Goal: Information Seeking & Learning: Learn about a topic

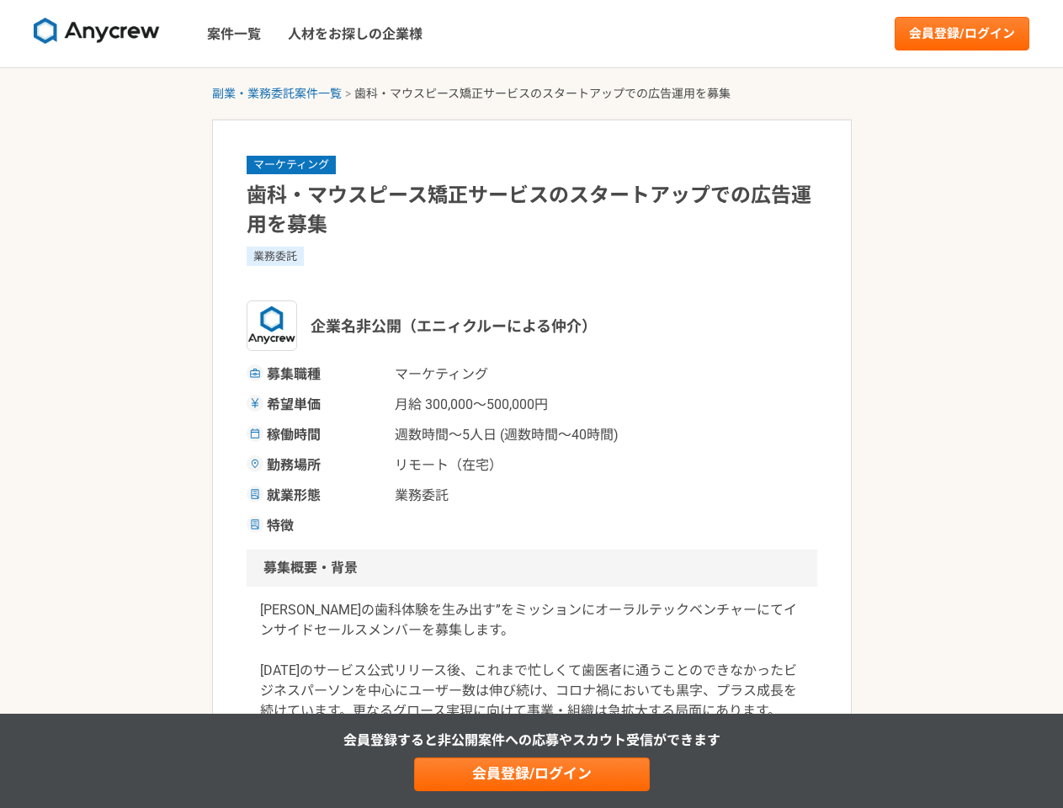
click at [531, 404] on span "月給 300,000〜500,000円" at bounding box center [479, 405] width 168 height 20
click at [97, 34] on img at bounding box center [97, 31] width 126 height 27
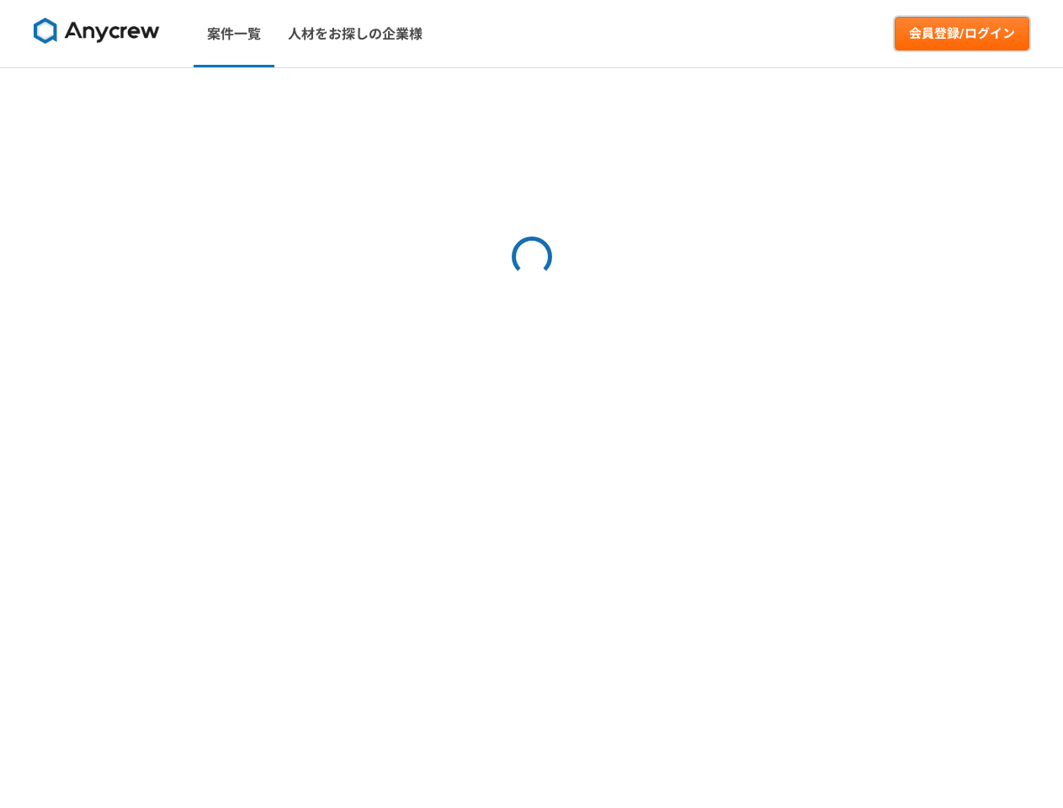
click at [962, 34] on link "会員登録/ログイン" at bounding box center [962, 34] width 135 height 34
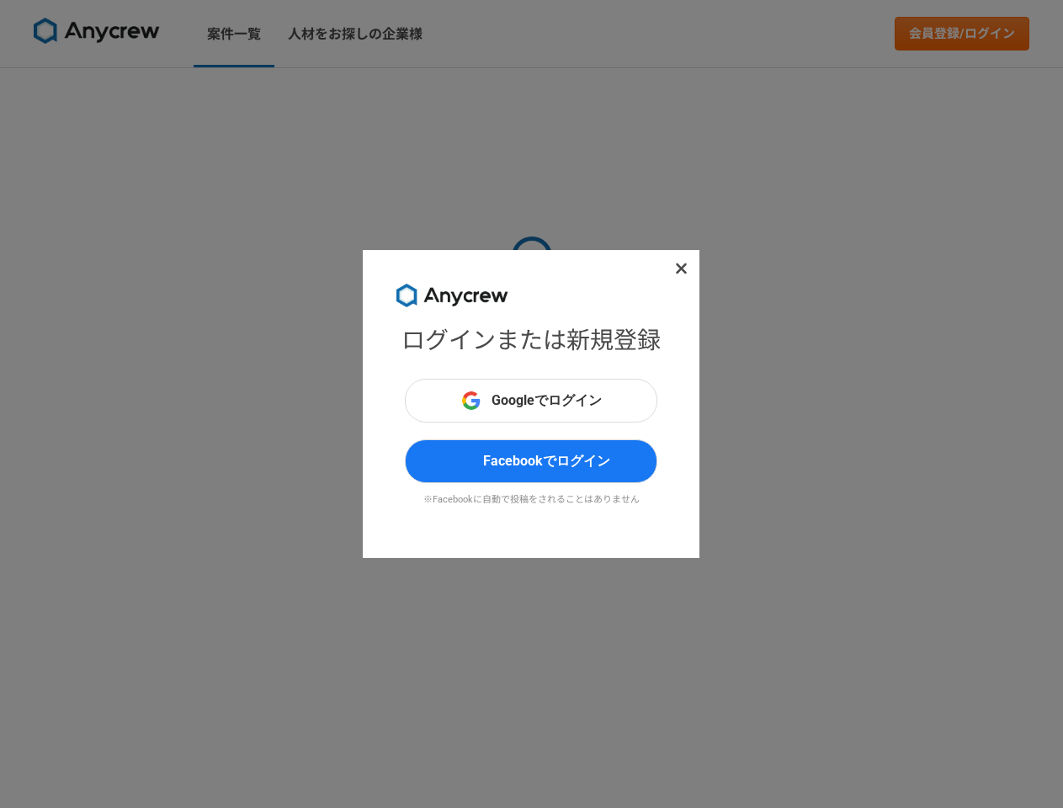
click at [277, 93] on div "ログインまたは新規登録 Googleでログイン Facebookでログイン ※Facebookに自動で投稿をされることはありません" at bounding box center [531, 404] width 1063 height 808
click at [532, 775] on div "ログインまたは新規登録 Googleでログイン Facebookでログイン ※Facebookに自動で投稿をされることはありません" at bounding box center [531, 404] width 1063 height 808
